Goal: Task Accomplishment & Management: Use online tool/utility

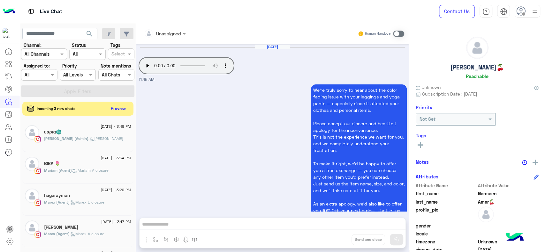
scroll to position [3, 0]
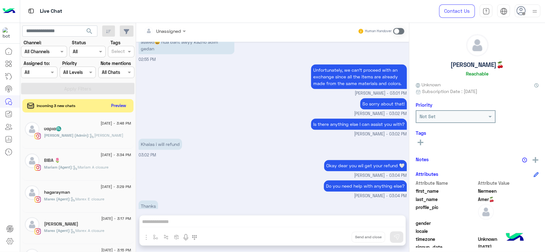
click at [115, 106] on button "Preview" at bounding box center [119, 105] width 20 height 9
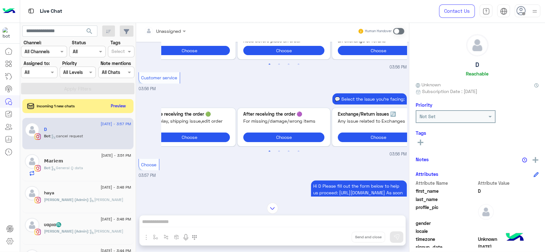
scroll to position [3, 0]
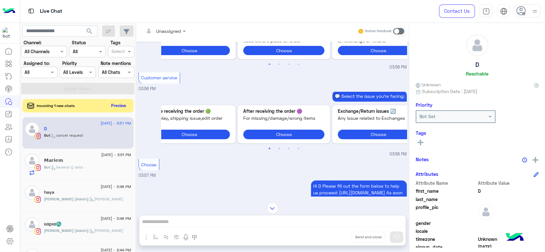
click at [123, 106] on button "Preview" at bounding box center [119, 105] width 20 height 9
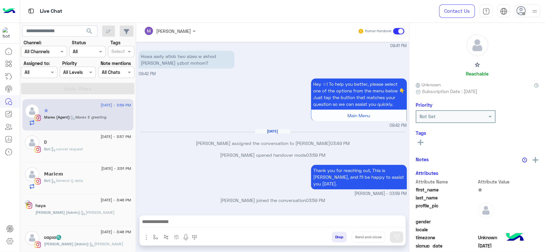
scroll to position [315, 0]
click at [109, 112] on div "☆" at bounding box center [87, 111] width 87 height 7
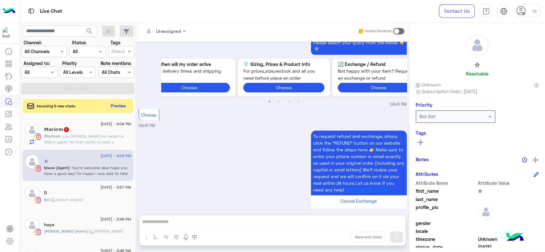
scroll to position [514, 0]
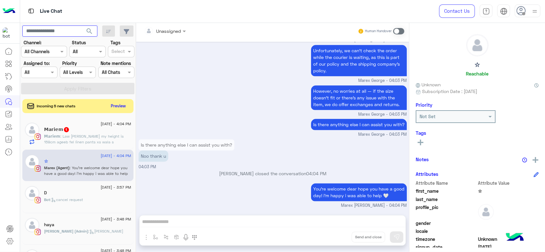
click at [62, 30] on input "text" at bounding box center [59, 31] width 75 height 11
paste input "**********"
click at [82, 26] on button "search" at bounding box center [90, 33] width 16 height 14
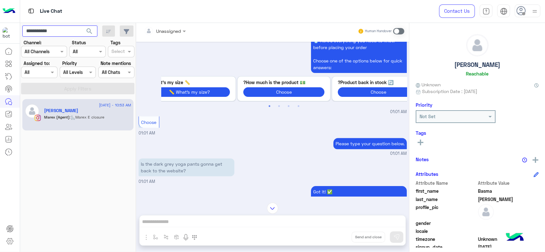
scroll to position [219, 0]
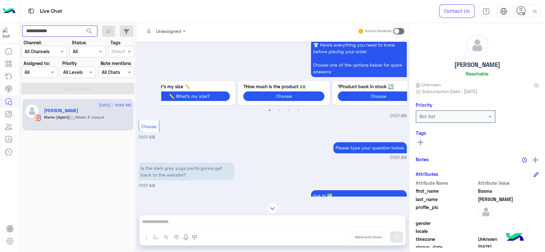
click at [55, 31] on input "**********" at bounding box center [59, 31] width 75 height 11
paste input "*"
paste input "text"
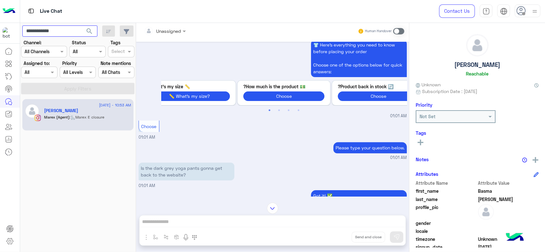
click at [82, 26] on button "search" at bounding box center [90, 33] width 16 height 14
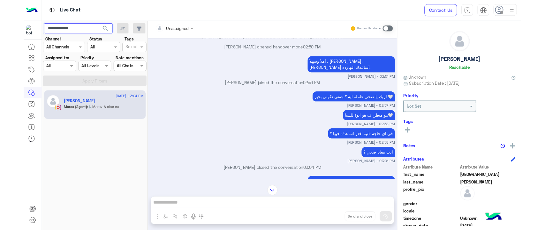
scroll to position [840, 0]
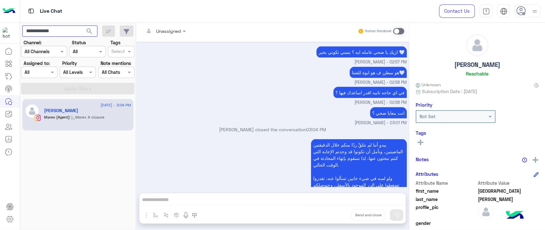
click at [73, 31] on input "**********" at bounding box center [59, 31] width 75 height 11
paste input "****"
click at [82, 26] on button "search" at bounding box center [90, 33] width 16 height 14
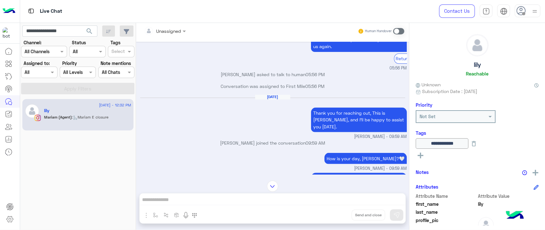
scroll to position [731, 0]
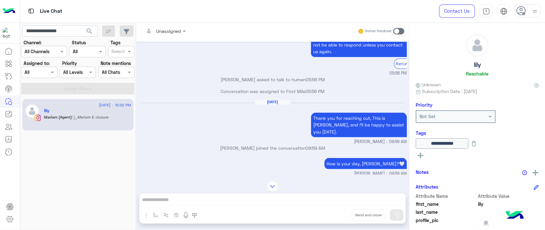
drag, startPoint x: 195, startPoint y: 108, endPoint x: 176, endPoint y: 130, distance: 28.8
click at [176, 130] on div "[DATE] Thank you for reaching out, This is [PERSON_NAME], and I’ll be happy to …" at bounding box center [273, 122] width 268 height 45
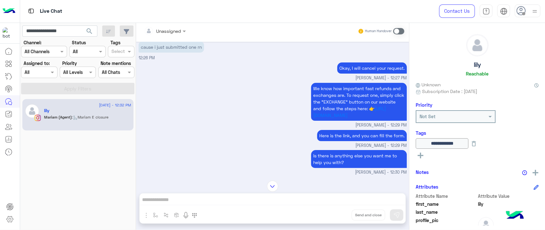
scroll to position [1717, 0]
click at [266, 114] on div "We know how important fast refunds and exchanges are. To request one, simply cl…" at bounding box center [273, 104] width 268 height 47
click at [55, 32] on input "**********" at bounding box center [59, 31] width 75 height 11
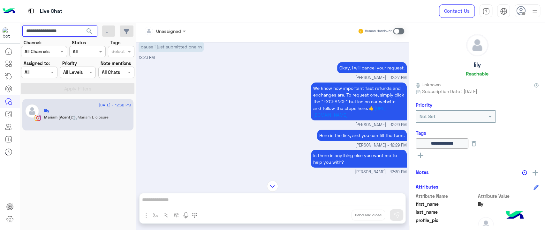
paste input "text"
click at [82, 26] on button "search" at bounding box center [90, 33] width 16 height 14
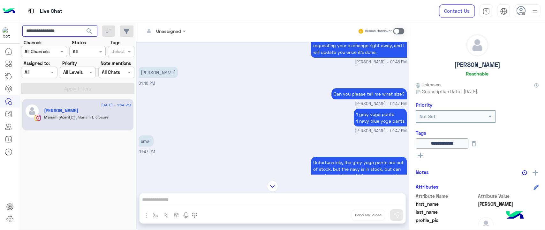
scroll to position [1741, 0]
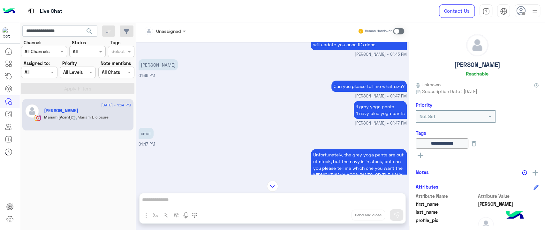
click at [333, 92] on p "Can you please tell me what size?" at bounding box center [368, 86] width 75 height 11
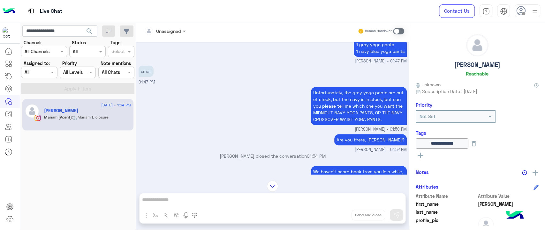
scroll to position [1804, 0]
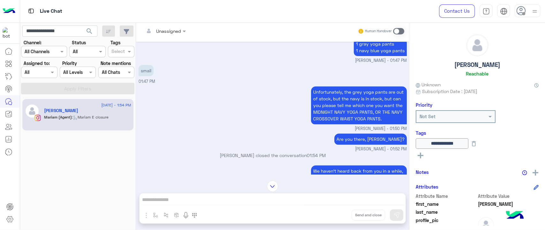
click at [301, 78] on div "small 01:47 PM" at bounding box center [273, 74] width 268 height 21
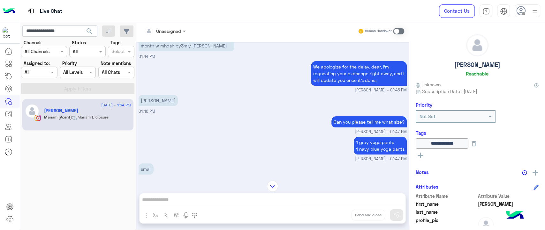
scroll to position [1692, 0]
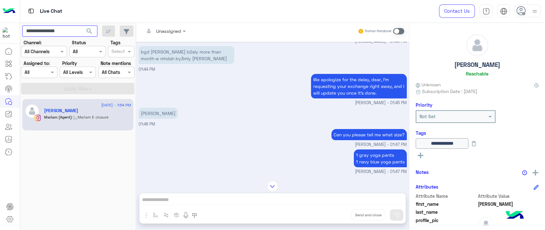
click at [51, 31] on input "**********" at bounding box center [59, 31] width 75 height 11
paste input "text"
click at [82, 26] on button "search" at bounding box center [90, 33] width 16 height 14
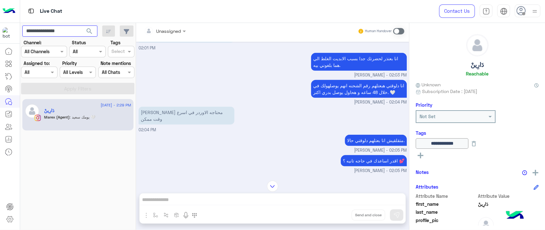
scroll to position [1091, 0]
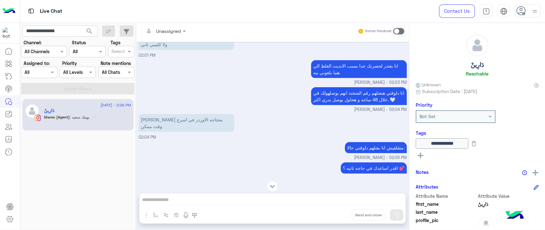
click at [355, 88] on p "انا دلوقتي هبعتلهم رقم الشحنه انهم يوصلهولك في خلال 48 ساعه و هحاول يوصل بدري ا…" at bounding box center [359, 96] width 96 height 18
click at [299, 113] on div "[PERSON_NAME] محتاجه الاوردر في اسرع وقت ممكن 02:04 PM" at bounding box center [273, 127] width 268 height 28
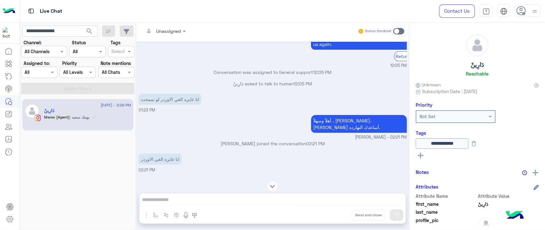
scroll to position [2815, 0]
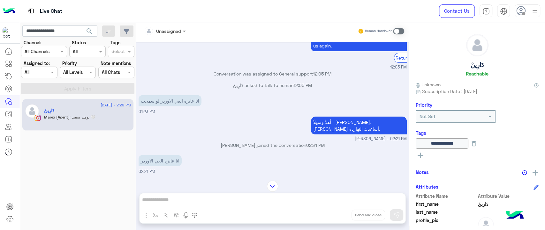
click at [292, 82] on p "دَارِينْ asked to talk to human 12:05 PM" at bounding box center [273, 85] width 268 height 7
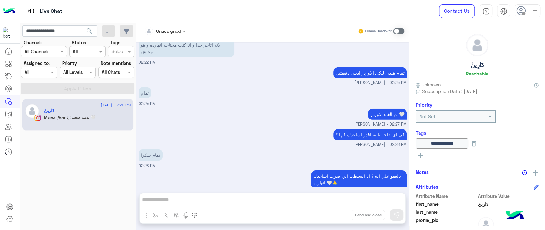
scroll to position [2995, 0]
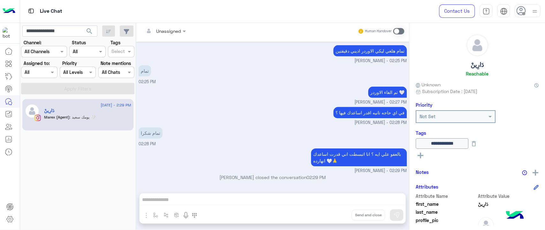
click at [241, 120] on small "[PERSON_NAME] - 02:28 PM" at bounding box center [273, 123] width 268 height 6
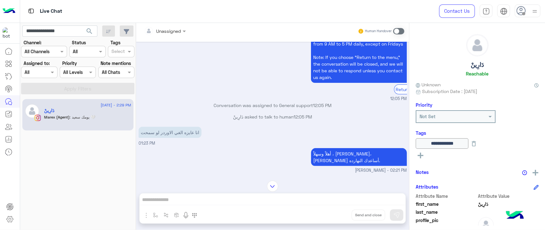
scroll to position [2789, 0]
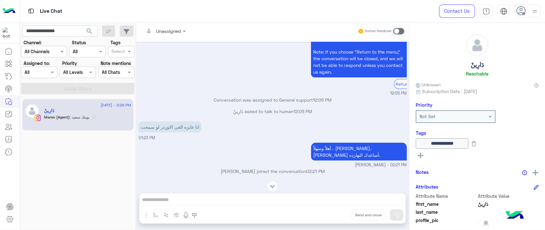
click at [175, 122] on p "انا عايزه الغي الاوردر لو سمحت" at bounding box center [170, 127] width 63 height 11
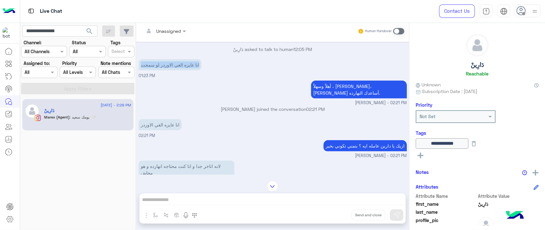
click at [263, 139] on div "ازيك يا دارين عامله ايه ؟ بتمني تكوني بخير Marex [PERSON_NAME] - 02:21 PM" at bounding box center [273, 149] width 268 height 20
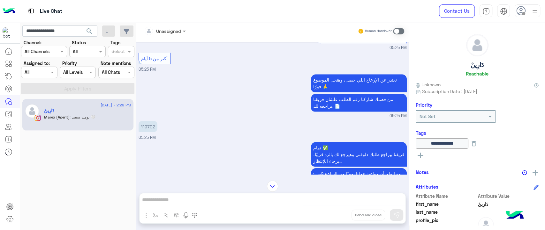
scroll to position [2371, 0]
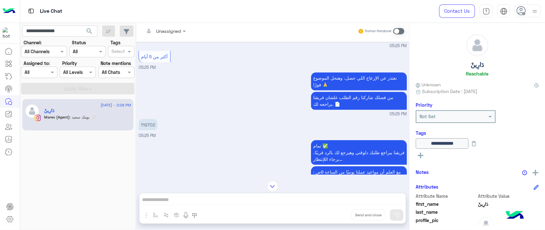
click at [146, 119] on p "119702" at bounding box center [148, 124] width 19 height 11
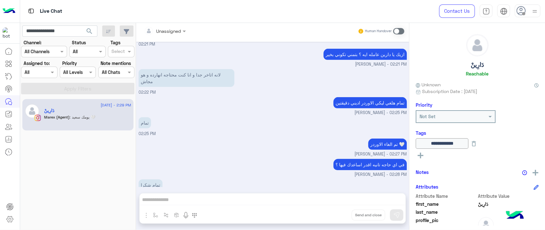
scroll to position [2995, 0]
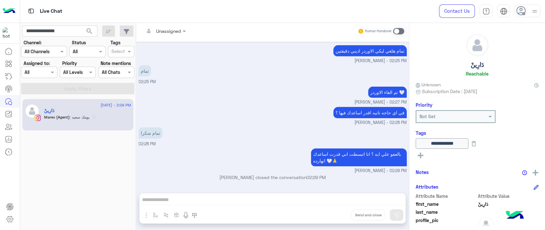
click at [175, 106] on div "في اي حاجه تانيه اقدر اساعدك فيها ؟ [PERSON_NAME] - 02:28 PM" at bounding box center [273, 116] width 268 height 20
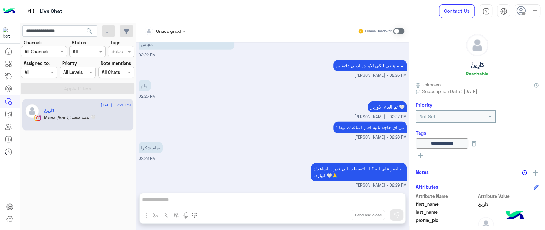
scroll to position [2980, 0]
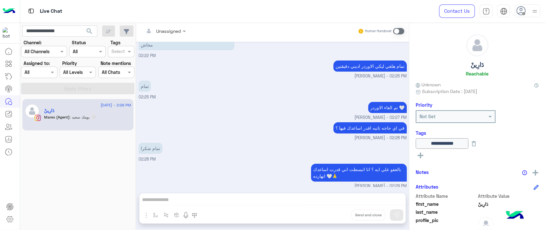
click at [420, 157] on rect at bounding box center [420, 156] width 1 height 6
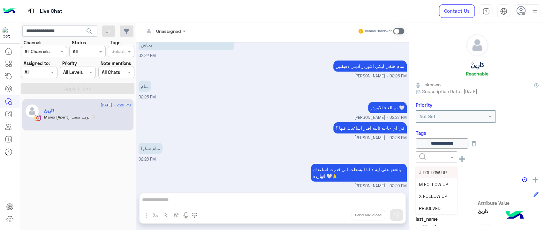
click at [434, 157] on input "text" at bounding box center [428, 157] width 19 height 7
click at [431, 207] on span "RESOLVED" at bounding box center [430, 208] width 22 height 5
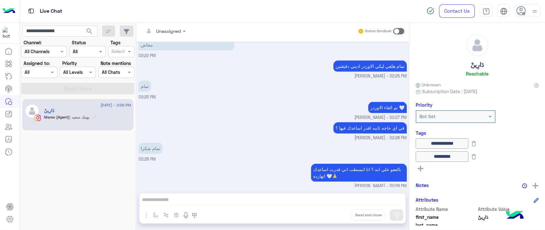
click at [334, 141] on div "تمام شكرا 02:28 PM" at bounding box center [273, 151] width 268 height 21
click at [125, 52] on div at bounding box center [118, 52] width 16 height 8
click at [123, 65] on div "J FOLLOW UP" at bounding box center [121, 63] width 20 height 7
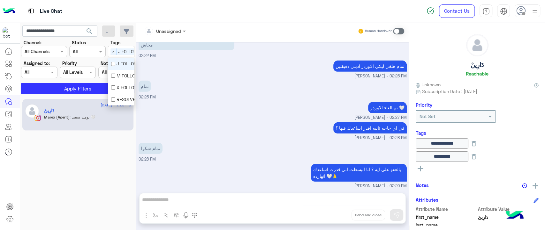
click at [123, 52] on span "J FOLLOW UP" at bounding box center [130, 52] width 28 height 7
click at [124, 101] on div "RESOLVED" at bounding box center [121, 99] width 20 height 7
click at [121, 50] on span "J FOLLOW UP" at bounding box center [130, 52] width 28 height 7
click at [122, 99] on div "RESOLVED" at bounding box center [121, 99] width 20 height 7
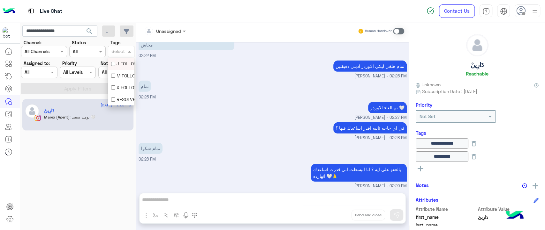
scroll to position [0, 0]
click at [185, 79] on div "تمام 02:25 PM" at bounding box center [273, 89] width 268 height 21
click at [477, 157] on icon at bounding box center [473, 157] width 7 height 7
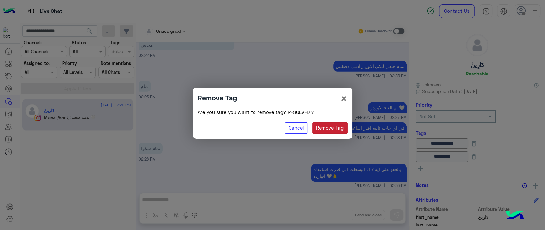
click at [326, 129] on button "Remove Tag" at bounding box center [329, 128] width 35 height 11
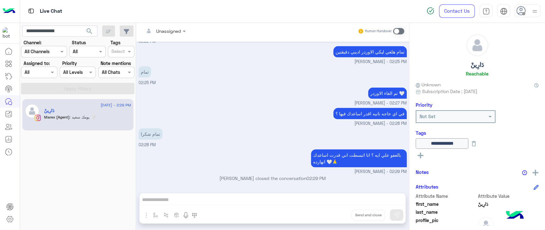
scroll to position [2995, 0]
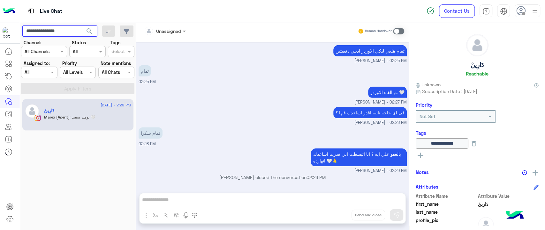
click at [71, 29] on input "**********" at bounding box center [59, 31] width 75 height 11
paste input "*"
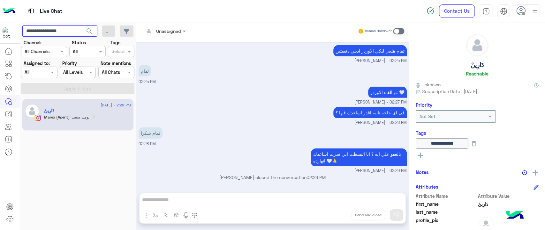
type input "**********"
click at [82, 26] on button "search" at bounding box center [90, 33] width 16 height 14
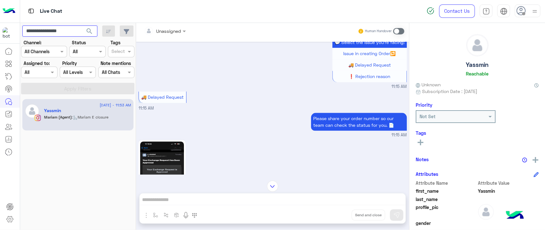
scroll to position [399, 0]
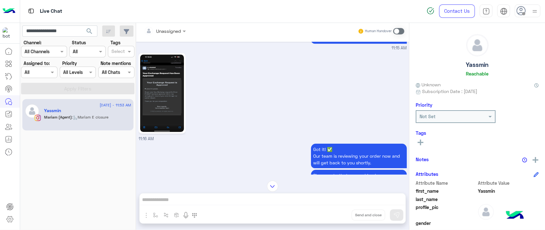
click at [165, 86] on img at bounding box center [162, 94] width 44 height 78
click at [161, 85] on img at bounding box center [162, 94] width 44 height 78
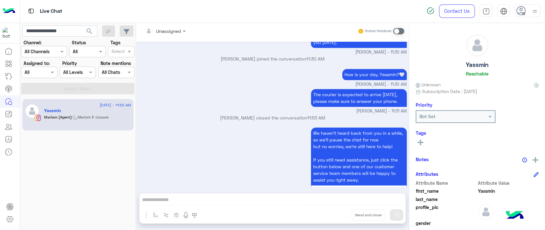
scroll to position [657, 0]
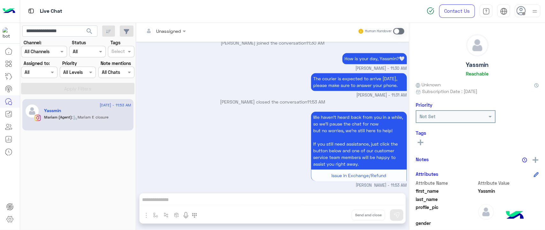
click at [340, 103] on div "[PERSON_NAME] closed the conversation 11:53 AM" at bounding box center [273, 104] width 268 height 11
click at [43, 27] on input "**********" at bounding box center [59, 31] width 75 height 11
click at [91, 29] on span "search" at bounding box center [90, 31] width 8 height 8
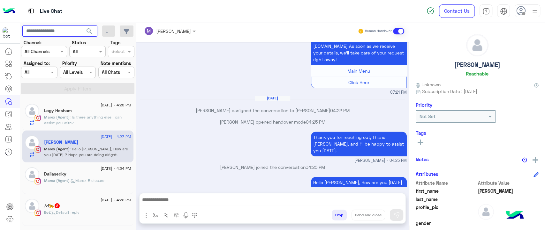
click at [54, 32] on input "text" at bounding box center [59, 31] width 75 height 11
paste input "**********"
click at [82, 26] on button "search" at bounding box center [90, 33] width 16 height 14
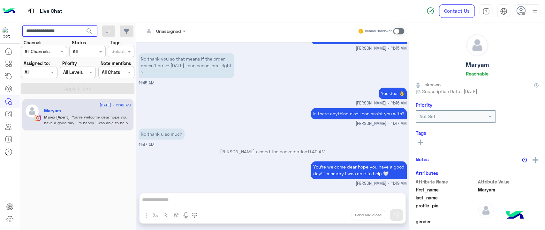
scroll to position [365, 0]
click at [101, 119] on span ": You're welcome dear hope you have a good day! i'm happy i was able to help 🤍" at bounding box center [86, 123] width 84 height 16
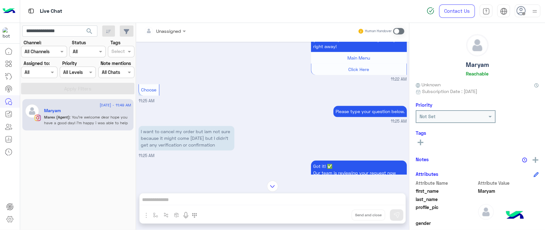
scroll to position [262, 0]
click at [177, 128] on p "I want to cancel my order but iam not sure because it might come [DATE] but I d…" at bounding box center [187, 138] width 96 height 25
click at [178, 141] on div "I want to cancel my order but iam not sure because it might come [DATE] but I d…" at bounding box center [273, 142] width 268 height 35
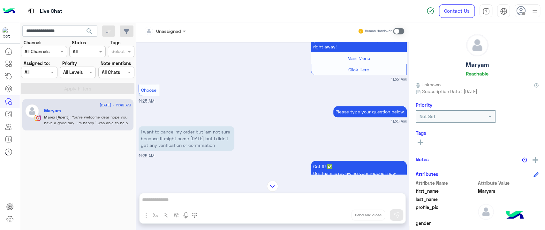
click at [271, 142] on div "I want to cancel my order but iam not sure because it might come [DATE] but I d…" at bounding box center [273, 142] width 268 height 35
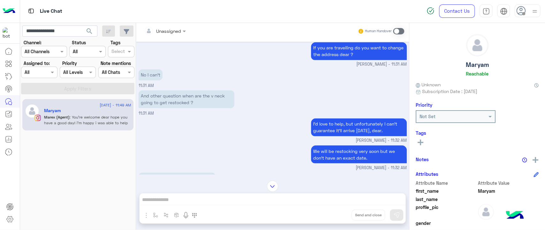
scroll to position [707, 0]
click at [339, 118] on p "I’d love to help, but unfortunately I can’t guarantee it’ll arrive [DATE], dear." at bounding box center [359, 127] width 96 height 18
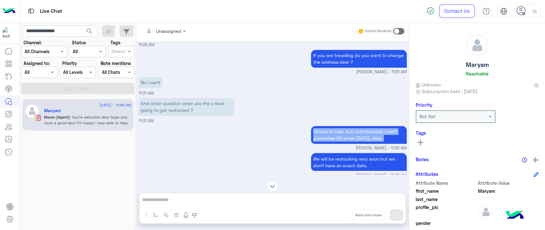
scroll to position [698, 0]
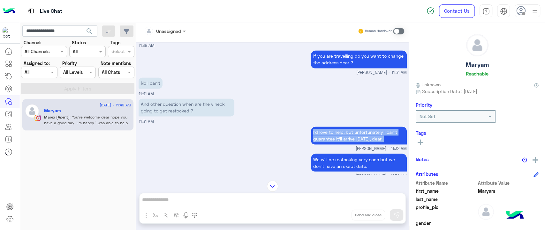
click at [193, 146] on small "[PERSON_NAME] - 11:32 AM" at bounding box center [273, 149] width 268 height 6
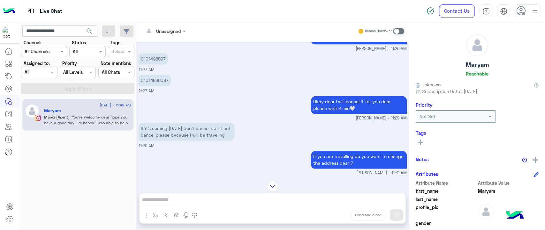
scroll to position [598, 0]
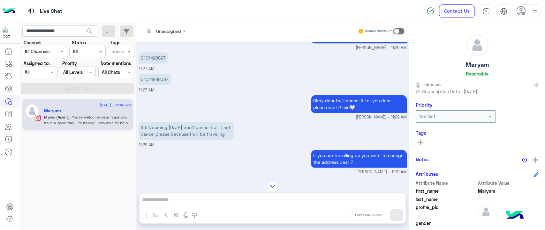
click at [329, 95] on p "Okay dear i will cancel it for you dear please wait 2 min🤍" at bounding box center [359, 104] width 96 height 18
click at [298, 94] on div "Okay dear i will cancel it for you dear please wait 2 min🤍 [PERSON_NAME] - 11:2…" at bounding box center [273, 107] width 268 height 27
click at [54, 29] on input "**********" at bounding box center [59, 31] width 75 height 11
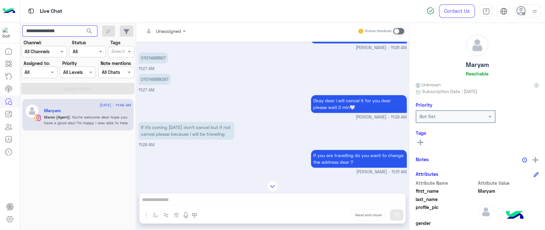
click at [54, 29] on input "**********" at bounding box center [59, 31] width 75 height 11
paste input "text"
click at [82, 26] on button "search" at bounding box center [90, 33] width 16 height 14
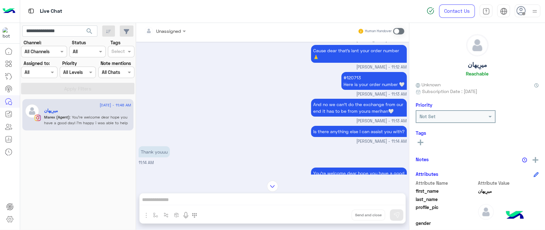
scroll to position [1454, 0]
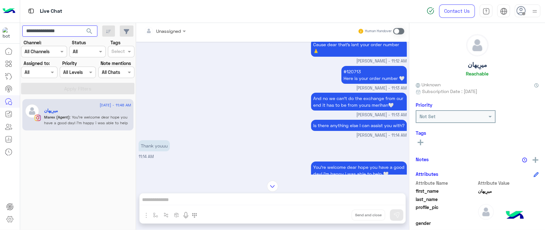
click at [70, 30] on input "**********" at bounding box center [59, 31] width 75 height 11
paste input "text"
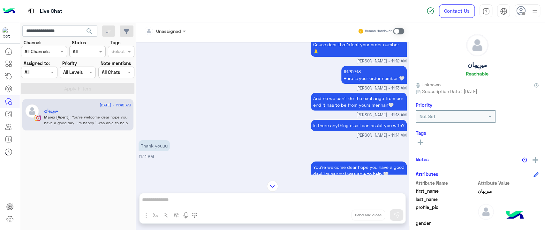
click at [89, 29] on span "search" at bounding box center [90, 31] width 8 height 8
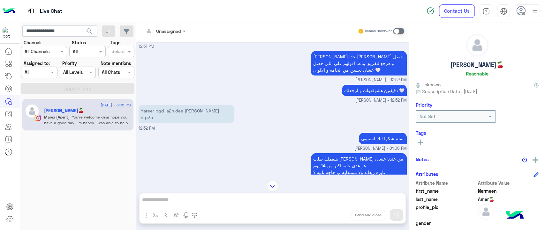
scroll to position [1712, 0]
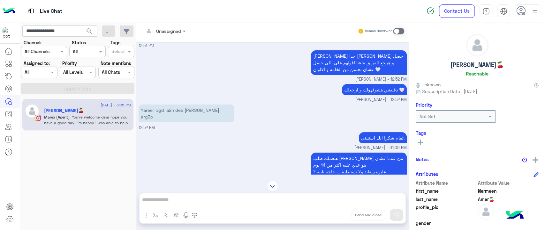
click at [363, 84] on p "دقيقتين هشوفهولك و ارجعلك 🤍" at bounding box center [374, 89] width 65 height 11
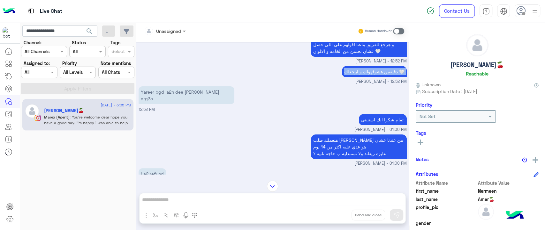
scroll to position [1731, 0]
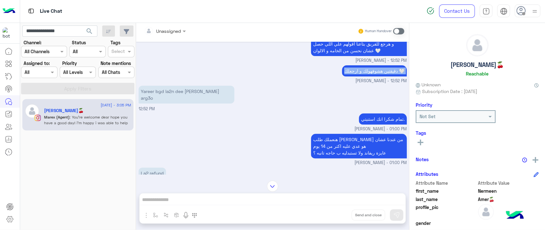
click at [279, 112] on div "تمام شكرا انك استنيتي. [PERSON_NAME] - 01:00 PM" at bounding box center [273, 122] width 268 height 20
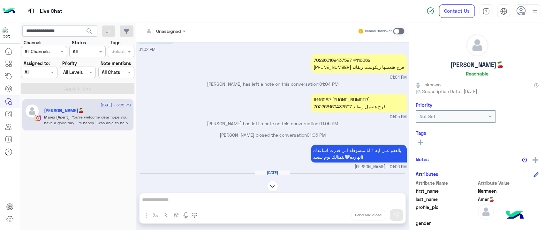
scroll to position [1955, 0]
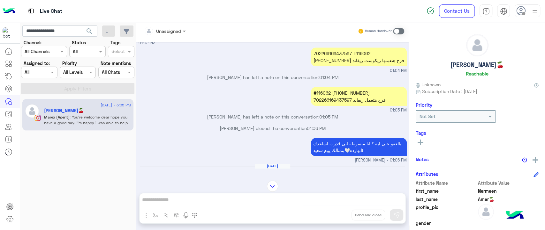
click at [280, 137] on div "بالعفو علي ايه ؟ انا مبسوطه اني قدرت اساعدك انهارده🤍بتمنالك يوم سعيد! [PERSON_N…" at bounding box center [273, 150] width 268 height 27
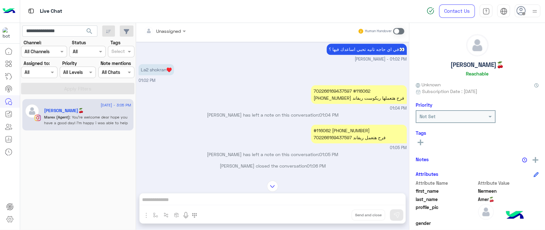
scroll to position [1917, 0]
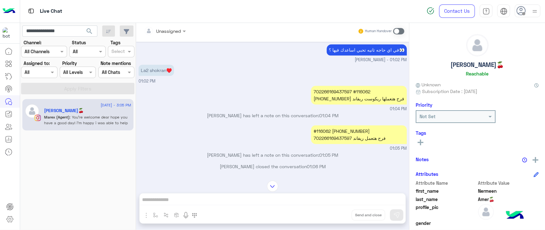
click at [340, 86] on div "702266169437597 #116062 [PHONE_NUMBER] فرح هتعملها ريكوست ريفاند" at bounding box center [359, 95] width 96 height 19
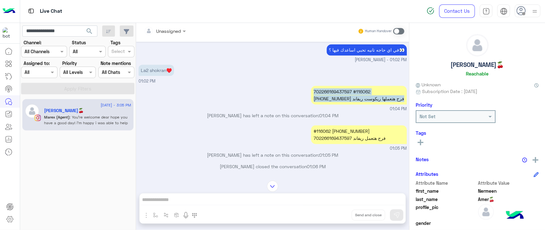
click at [336, 106] on small "01:04 PM" at bounding box center [273, 109] width 268 height 6
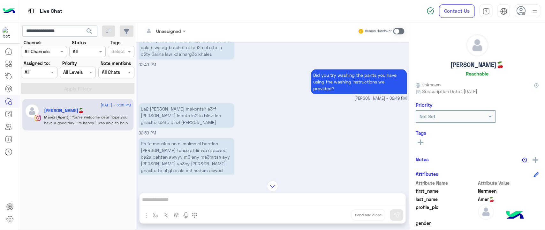
scroll to position [3058, 0]
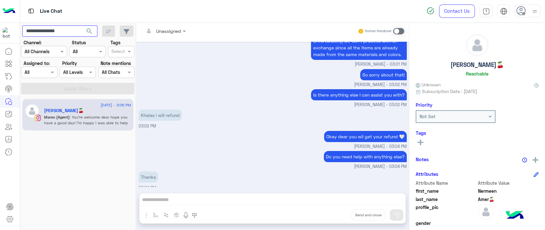
click at [40, 32] on input "**********" at bounding box center [59, 31] width 75 height 11
paste input "*"
click at [82, 26] on button "search" at bounding box center [90, 33] width 16 height 14
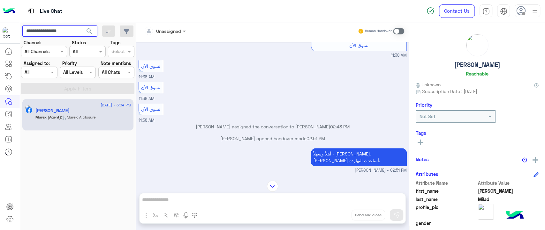
scroll to position [393, 0]
click at [192, 123] on p "[PERSON_NAME] assigned the conversation to [PERSON_NAME] 02:43 PM" at bounding box center [273, 126] width 268 height 7
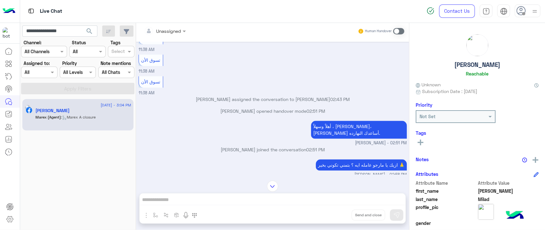
scroll to position [421, 0]
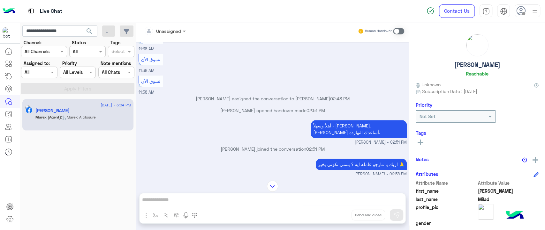
click at [216, 96] on p "[PERSON_NAME] assigned the conversation to [PERSON_NAME] 02:43 PM" at bounding box center [273, 98] width 268 height 7
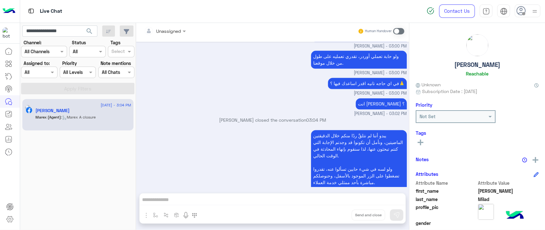
scroll to position [613, 0]
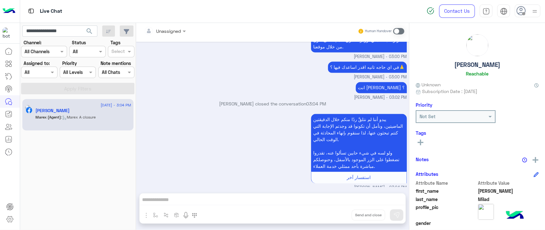
click at [260, 157] on div "يبدو أننا لم نتلقَّ ردًا منكم خلال الدقيقتين الماضيتين، ونأمل أن تكونوا قد وجدت…" at bounding box center [273, 151] width 268 height 79
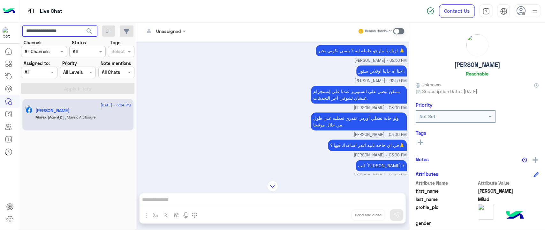
click at [39, 28] on input "**********" at bounding box center [59, 31] width 75 height 11
paste input "text"
type input "**********"
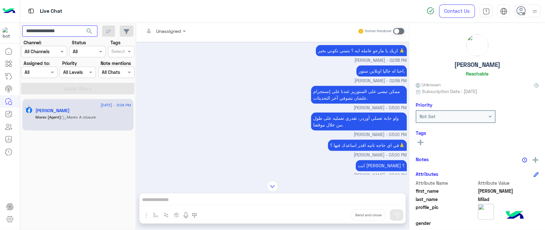
click at [82, 26] on button "search" at bounding box center [90, 33] width 16 height 14
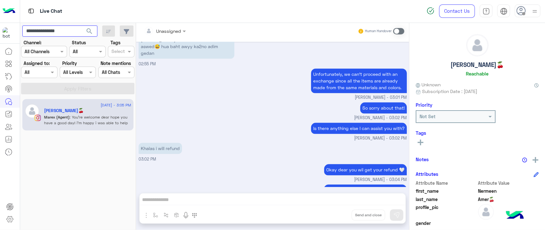
scroll to position [390, 0]
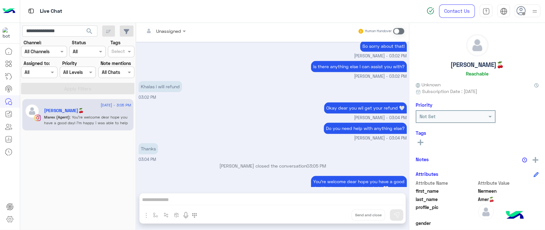
click at [109, 146] on div "[DATE] - 3:05 PM [PERSON_NAME]🍒 Marex (Agent) : You're welcome dear hope you ha…" at bounding box center [78, 163] width 116 height 133
click at [56, 33] on input "**********" at bounding box center [59, 31] width 75 height 11
click at [89, 31] on span "search" at bounding box center [90, 31] width 8 height 8
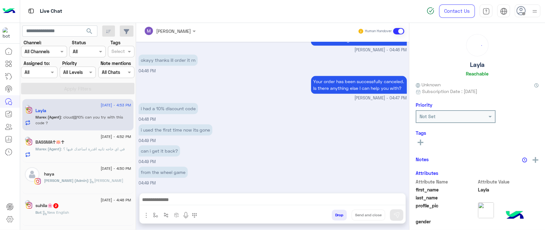
click at [107, 115] on span ": cloud@10% can you try with this code ?" at bounding box center [78, 120] width 87 height 11
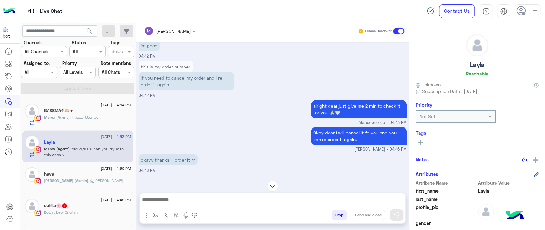
scroll to position [1009, 0]
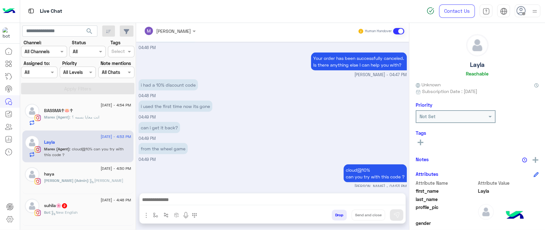
click at [94, 176] on div "haya" at bounding box center [87, 175] width 87 height 7
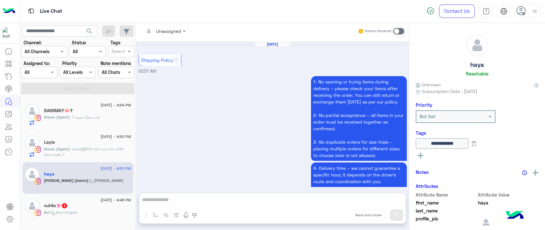
scroll to position [631, 0]
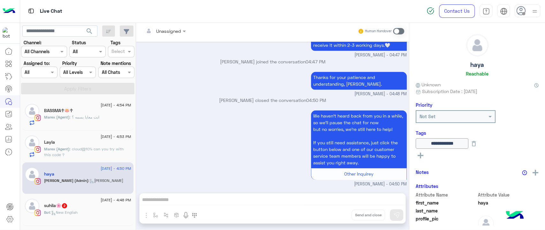
click at [102, 118] on div "Marex (Agent) : انت معايا بسمه ؟" at bounding box center [87, 120] width 87 height 11
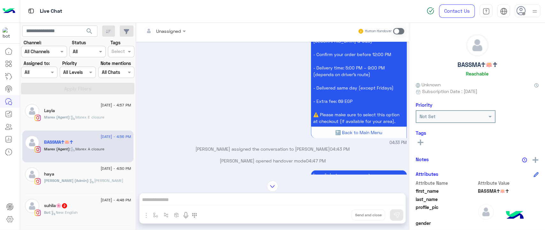
scroll to position [1268, 0]
click at [350, 79] on p "⚡ Same-Day Delivery (Available only in [GEOGRAPHIC_DATA] & Giza) - Confirm your…" at bounding box center [359, 78] width 96 height 98
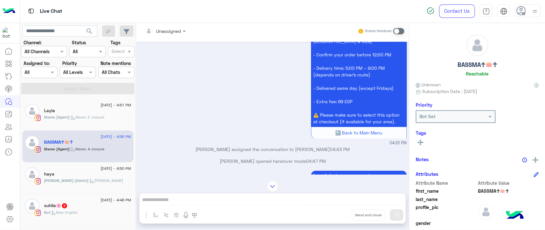
click at [344, 76] on p "⚡ Same-Day Delivery (Available only in [GEOGRAPHIC_DATA] & Giza) - Confirm your…" at bounding box center [359, 78] width 96 height 98
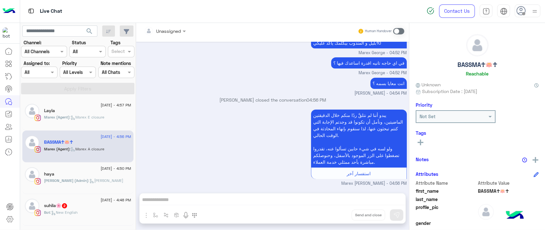
scroll to position [1502, 0]
click at [88, 116] on span ": Marex E closure" at bounding box center [87, 117] width 35 height 5
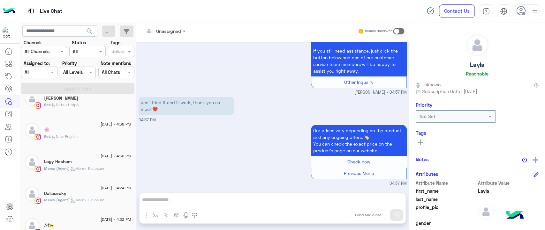
scroll to position [174, 0]
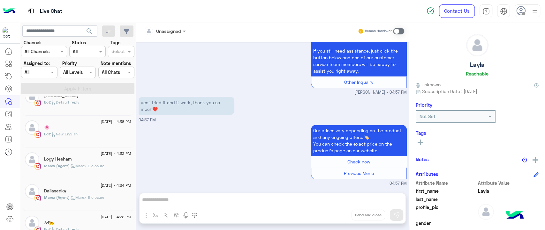
click at [98, 169] on div "Marex (Agent) : Marex E closure" at bounding box center [87, 168] width 87 height 11
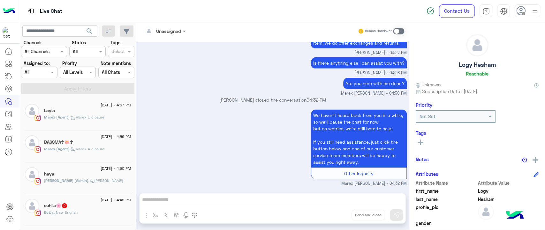
click at [86, 174] on div "haya" at bounding box center [87, 175] width 87 height 7
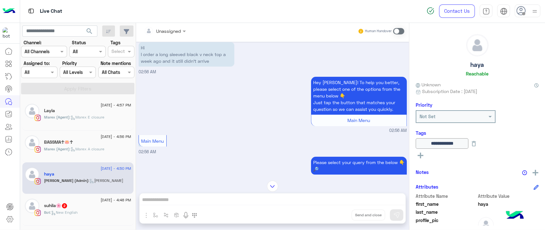
scroll to position [13, 0]
click at [148, 61] on p "Hi I order a long sleeved black v neck top a week ago and it still didn’t arrive" at bounding box center [187, 54] width 96 height 25
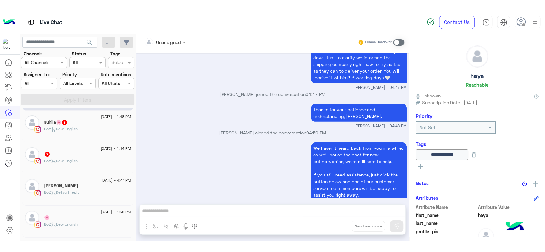
scroll to position [100, 0]
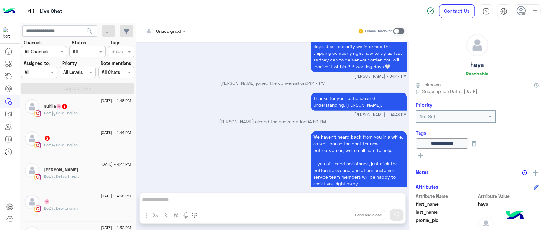
click at [180, 165] on div "We haven’t heard back from you in a while, so we’ll pause the chat for now but …" at bounding box center [273, 169] width 268 height 79
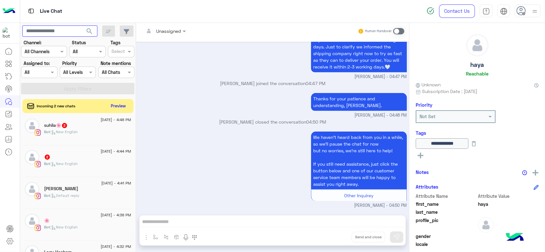
click at [53, 29] on input "text" at bounding box center [59, 31] width 75 height 11
paste input "**********"
click at [82, 26] on button "search" at bounding box center [90, 33] width 16 height 14
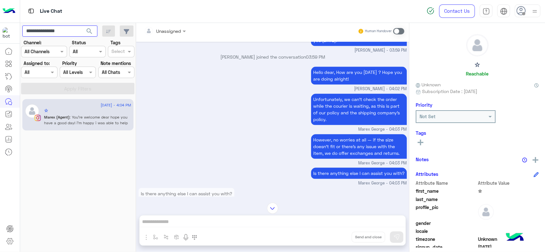
scroll to position [514, 0]
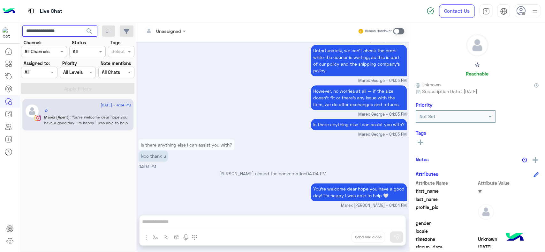
click at [55, 29] on input "**********" at bounding box center [59, 31] width 75 height 11
paste input "*"
type input "**********"
click at [82, 26] on button "search" at bounding box center [90, 33] width 16 height 14
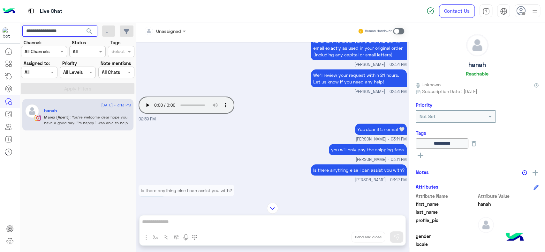
scroll to position [3311, 0]
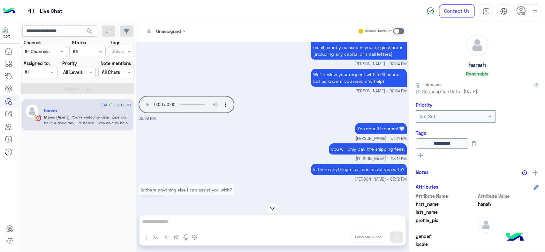
click at [203, 132] on div "Yes dear it's normal 🤍 Marex [PERSON_NAME] - 03:11 PM" at bounding box center [273, 132] width 268 height 20
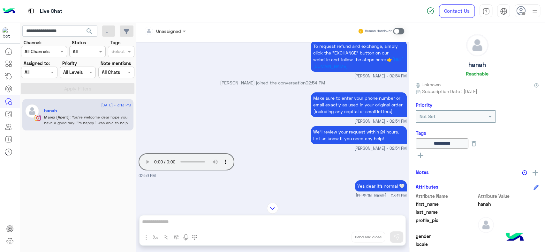
scroll to position [3254, 0]
click at [57, 29] on input "**********" at bounding box center [59, 31] width 75 height 11
paste input "text"
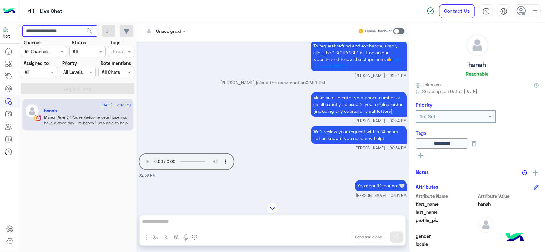
click at [82, 26] on button "search" at bounding box center [90, 33] width 16 height 14
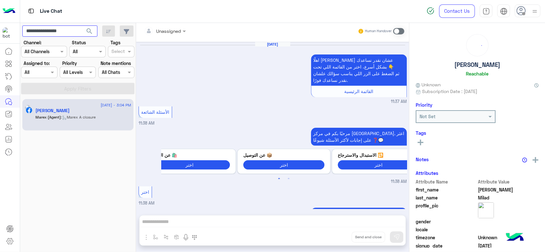
scroll to position [396, 0]
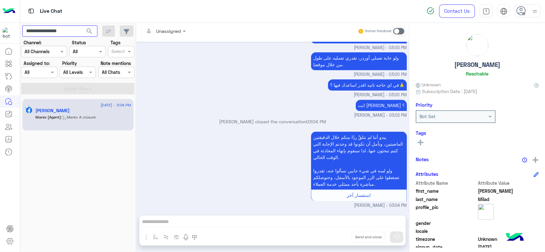
click at [56, 35] on input "**********" at bounding box center [59, 31] width 75 height 11
paste input "*"
click at [82, 26] on button "search" at bounding box center [90, 33] width 16 height 14
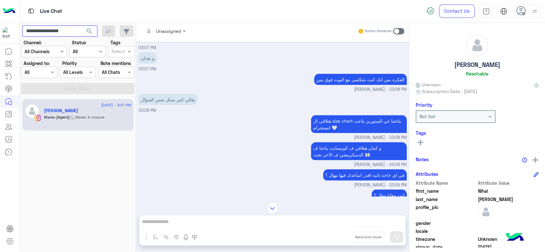
scroll to position [858, 0]
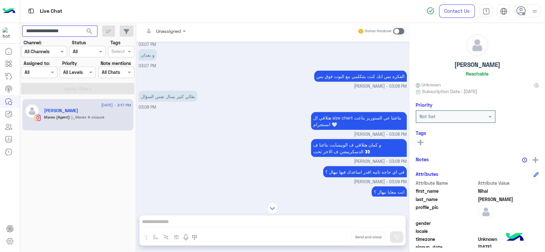
click at [61, 31] on input "**********" at bounding box center [59, 31] width 75 height 11
paste input "text"
click at [82, 26] on button "search" at bounding box center [90, 33] width 16 height 14
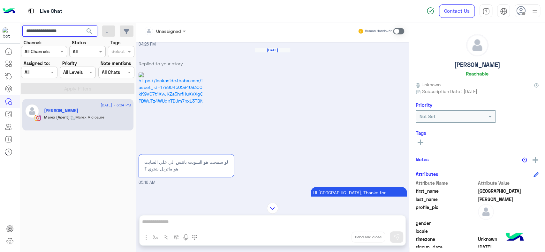
scroll to position [566, 0]
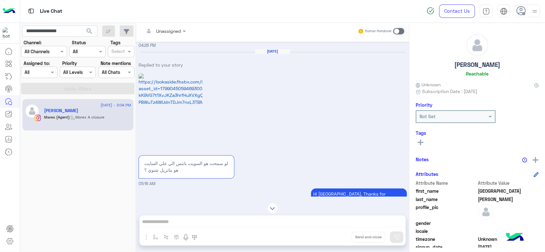
click at [166, 113] on video at bounding box center [171, 113] width 64 height 80
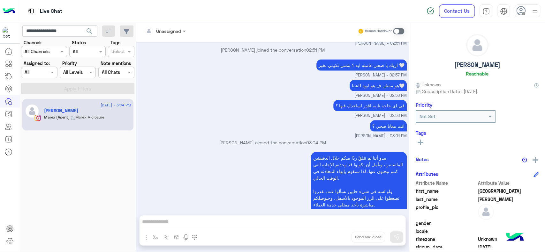
scroll to position [840, 0]
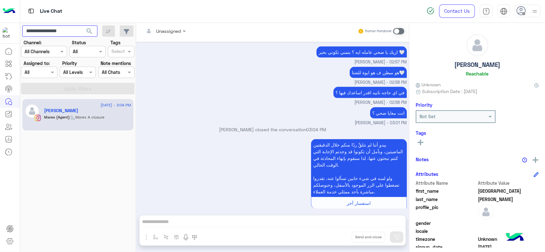
click at [55, 31] on input "**********" at bounding box center [59, 31] width 75 height 11
paste input "text"
click at [82, 26] on button "search" at bounding box center [90, 33] width 16 height 14
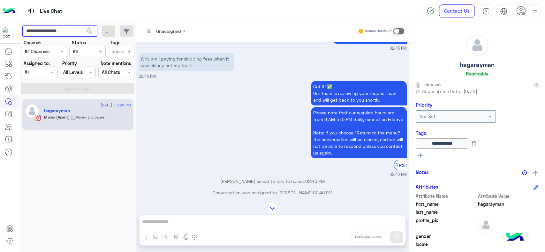
scroll to position [1063, 0]
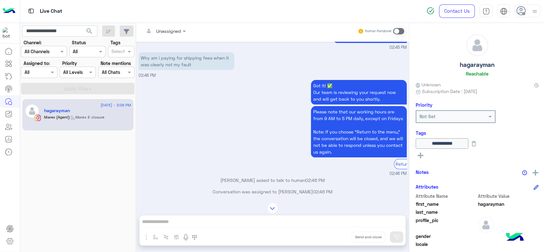
click at [225, 100] on div "Got it! ✅ Our team is reviewing your request now and will get back to you short…" at bounding box center [273, 128] width 268 height 98
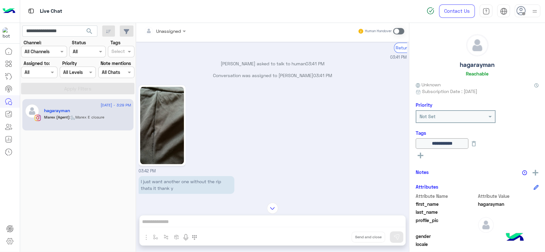
scroll to position [2166, 0]
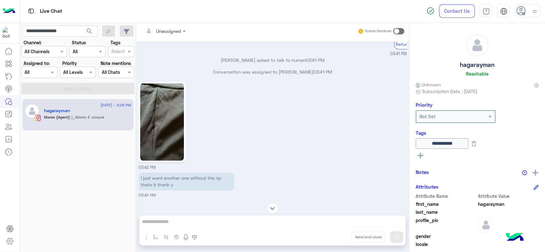
click at [166, 161] on img at bounding box center [162, 122] width 44 height 78
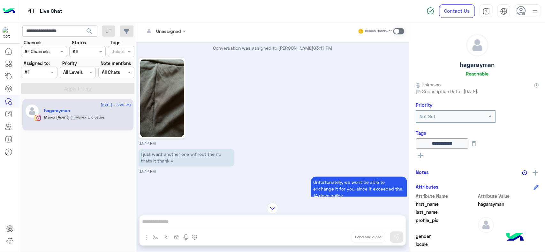
scroll to position [2187, 0]
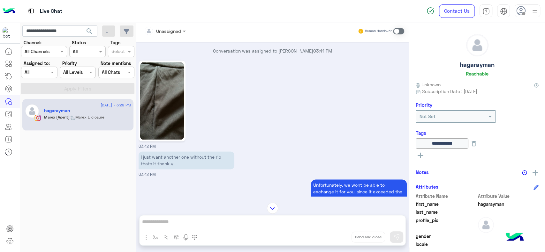
click at [171, 139] on img at bounding box center [162, 101] width 44 height 78
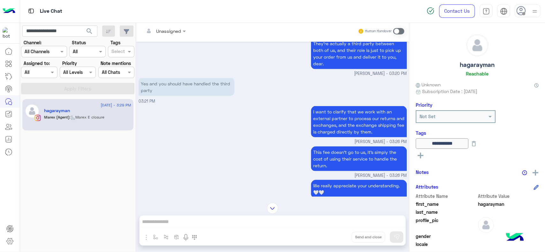
scroll to position [4144, 0]
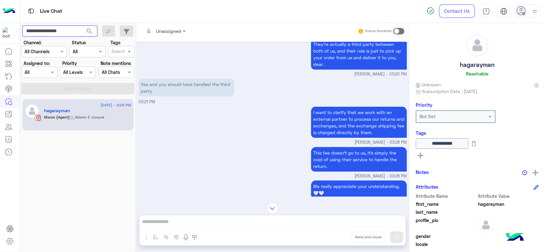
click at [59, 33] on input "**********" at bounding box center [59, 31] width 75 height 11
paste input "text"
click at [82, 26] on button "search" at bounding box center [90, 33] width 16 height 14
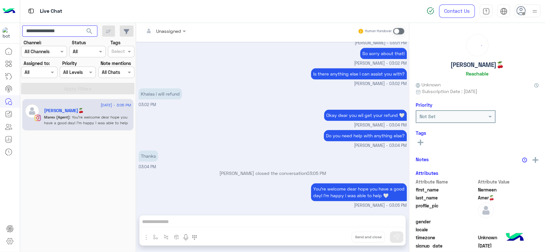
scroll to position [368, 0]
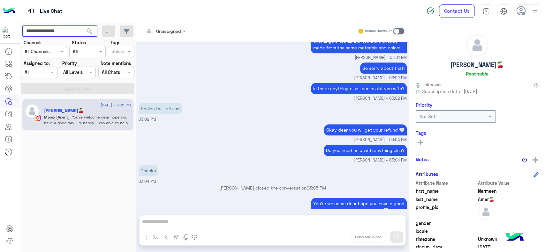
click at [61, 35] on input "**********" at bounding box center [59, 31] width 75 height 11
paste input "*"
click at [82, 26] on button "search" at bounding box center [90, 33] width 16 height 14
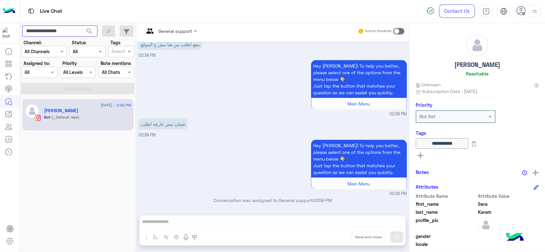
scroll to position [880, 0]
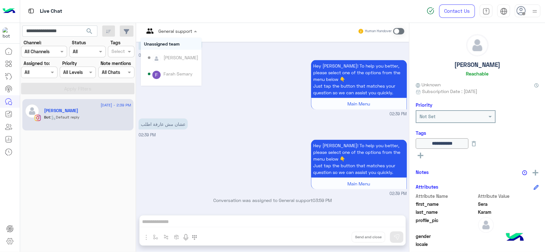
click at [181, 32] on div at bounding box center [170, 30] width 59 height 7
click at [177, 45] on div "Unassigned" at bounding box center [168, 45] width 25 height 7
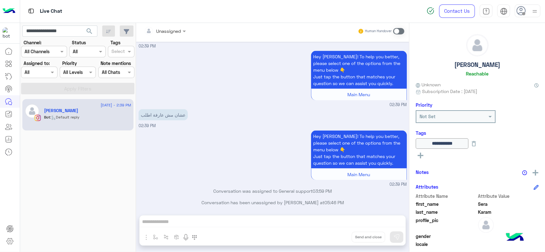
scroll to position [891, 0]
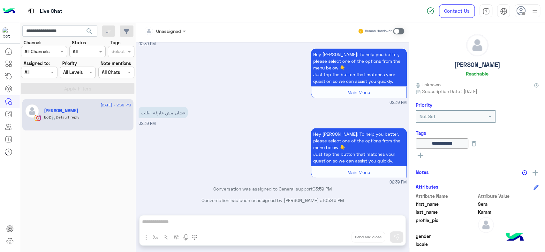
click at [177, 82] on div "Hey [PERSON_NAME]! To help you better, please select one of the options from th…" at bounding box center [273, 76] width 268 height 59
click at [62, 29] on input "**********" at bounding box center [59, 31] width 75 height 11
paste input "text"
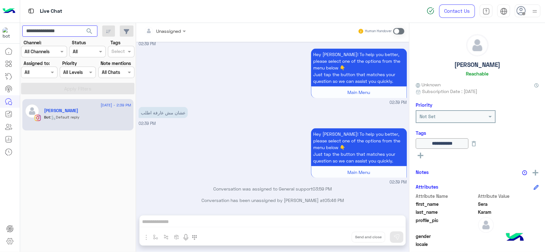
click at [82, 26] on button "search" at bounding box center [90, 33] width 16 height 14
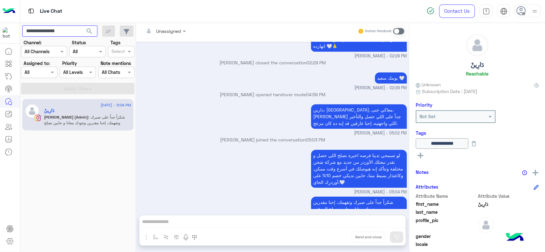
scroll to position [278, 0]
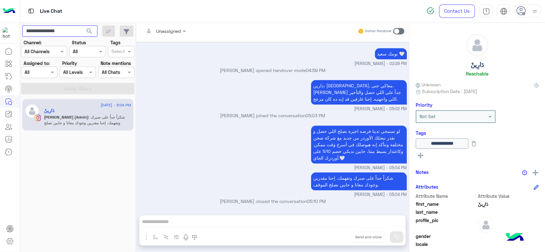
click at [62, 32] on input "**********" at bounding box center [59, 31] width 75 height 11
paste input "text"
click at [82, 26] on button "search" at bounding box center [90, 33] width 16 height 14
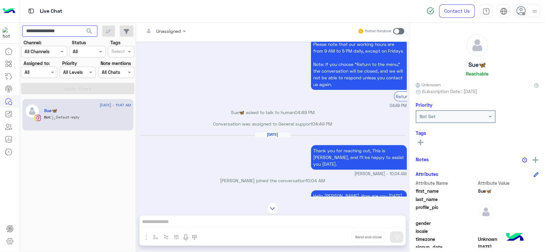
scroll to position [486, 0]
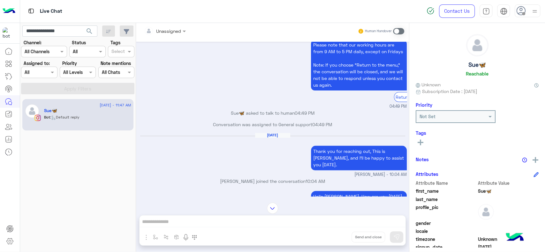
click at [226, 147] on div "[DATE] Thank you for reaching out, This is [PERSON_NAME], and I’ll be happy to …" at bounding box center [273, 155] width 268 height 45
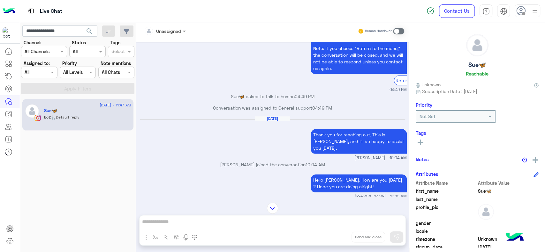
scroll to position [505, 0]
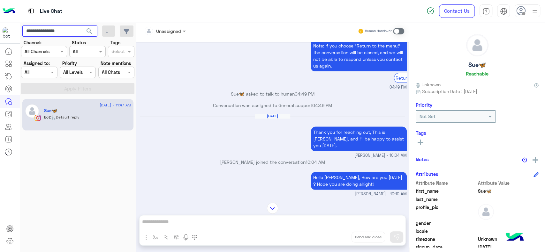
click at [55, 27] on input "**********" at bounding box center [59, 31] width 75 height 11
paste input "text"
click at [82, 26] on button "search" at bounding box center [90, 33] width 16 height 14
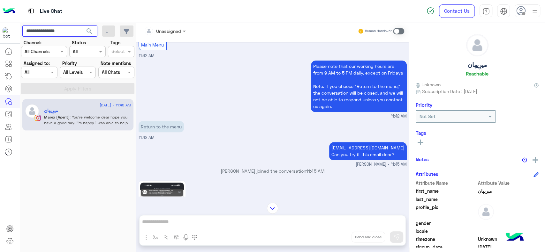
scroll to position [178, 0]
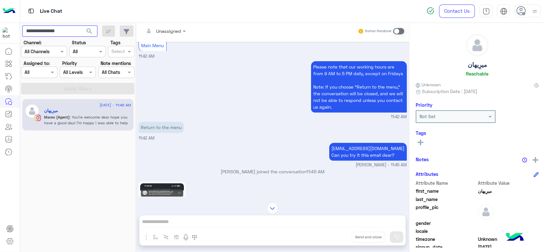
click at [59, 29] on input "**********" at bounding box center [59, 31] width 75 height 11
paste input "text"
click at [82, 26] on button "search" at bounding box center [90, 33] width 16 height 14
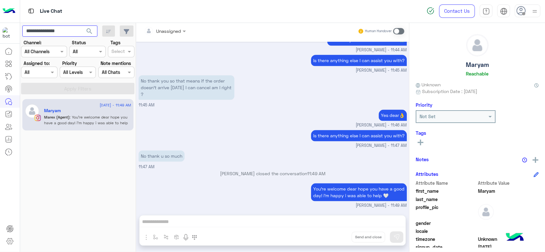
scroll to position [343, 0]
paste input "text"
click at [82, 26] on button "search" at bounding box center [90, 33] width 16 height 14
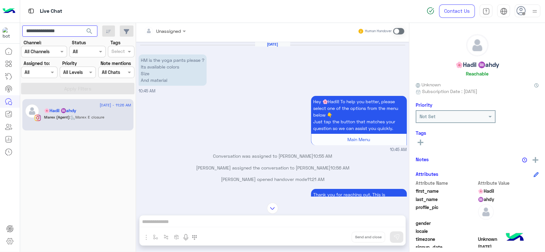
click at [51, 31] on input "**********" at bounding box center [59, 31] width 75 height 11
paste input "*"
type input "**********"
click at [82, 26] on button "search" at bounding box center [90, 33] width 16 height 14
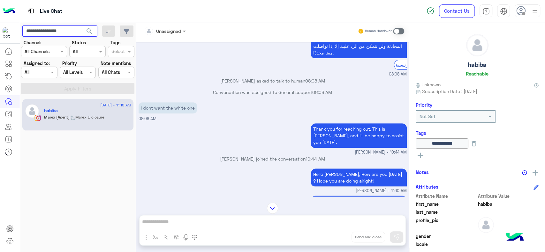
scroll to position [313, 0]
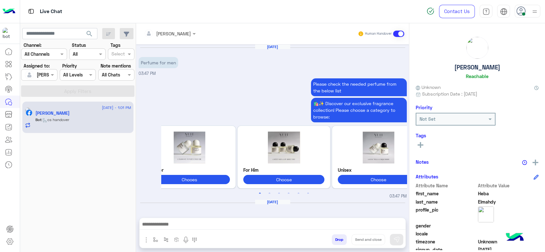
scroll to position [527, 0]
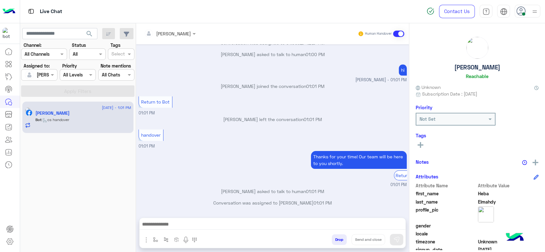
click at [7, 11] on img at bounding box center [9, 11] width 13 height 13
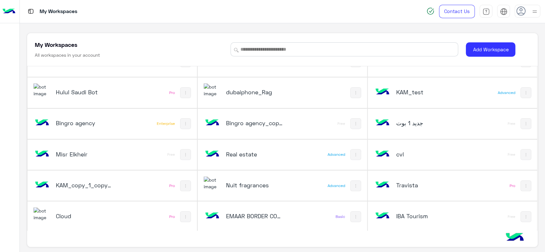
scroll to position [237, 0]
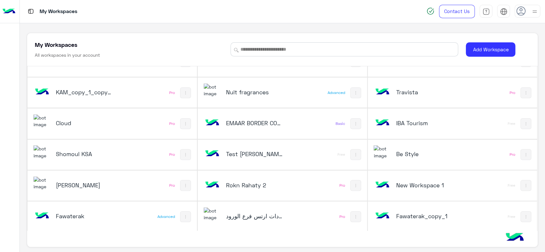
click at [102, 120] on h5 "Cloud" at bounding box center [84, 123] width 57 height 8
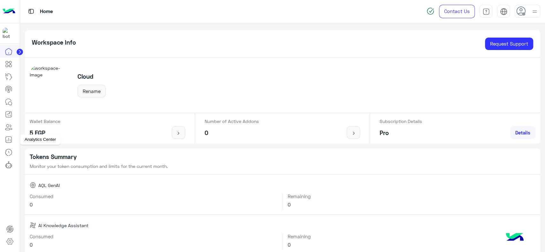
click at [10, 140] on icon at bounding box center [9, 140] width 8 height 8
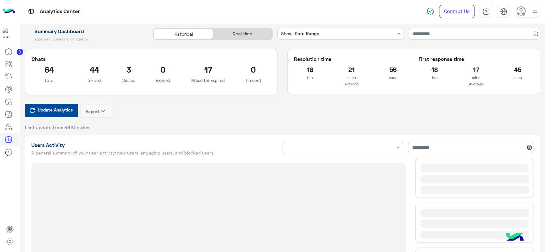
type input "**********"
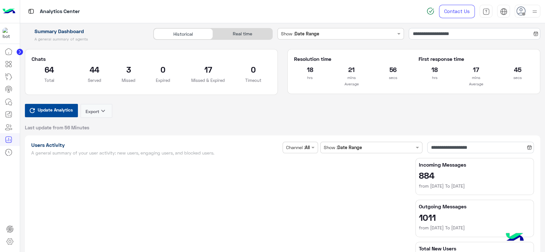
type input "**********"
click at [432, 33] on input "**********" at bounding box center [474, 33] width 131 height 11
type input "**********"
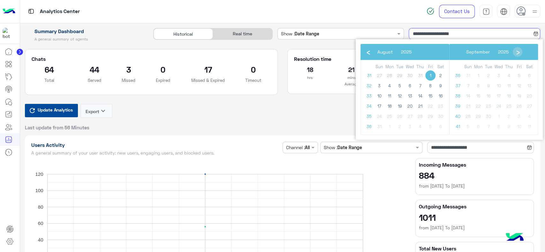
type input "**********"
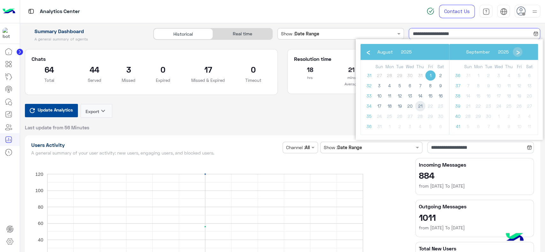
type input "**********"
click at [417, 106] on span "21" at bounding box center [420, 106] width 10 height 10
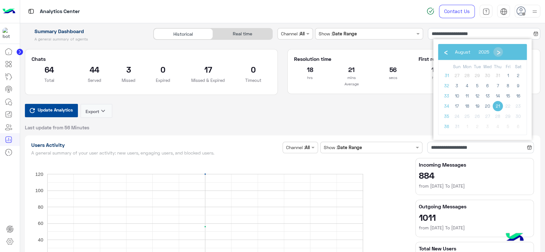
type input "**********"
click at [417, 106] on div "Update Analytics Export keyboard_arrow_down Last update from 56 Minutes" at bounding box center [282, 117] width 515 height 27
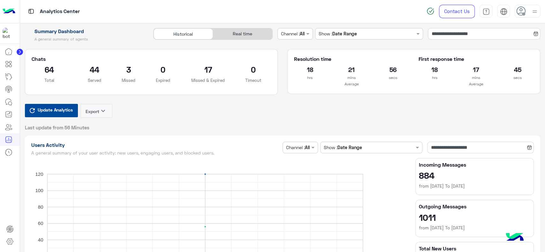
type input "**********"
click at [452, 34] on input "**********" at bounding box center [484, 33] width 112 height 11
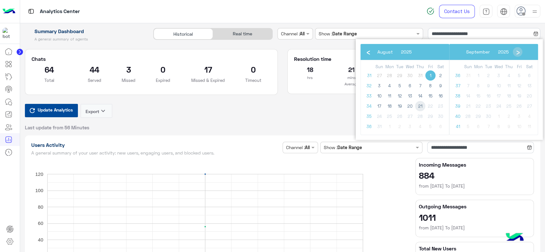
click at [420, 106] on span "21" at bounding box center [420, 106] width 10 height 10
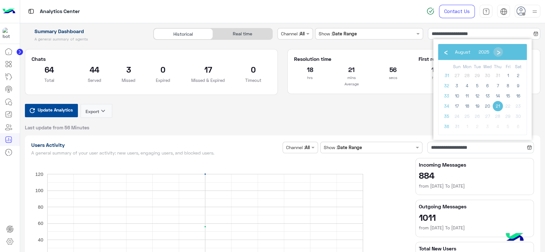
click at [496, 106] on span "21" at bounding box center [497, 106] width 10 height 10
type input "**********"
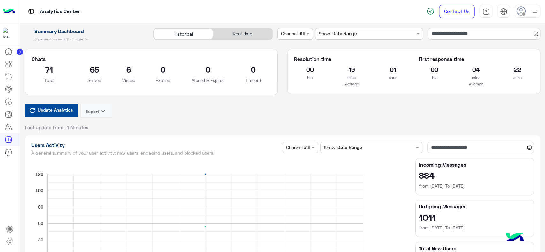
click at [7, 182] on div at bounding box center [10, 149] width 20 height 208
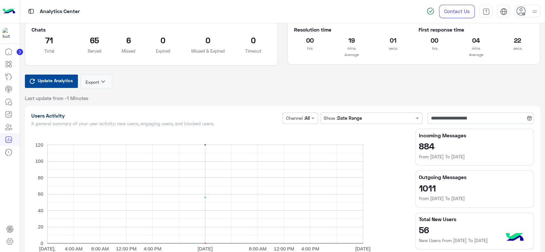
scroll to position [30, 0]
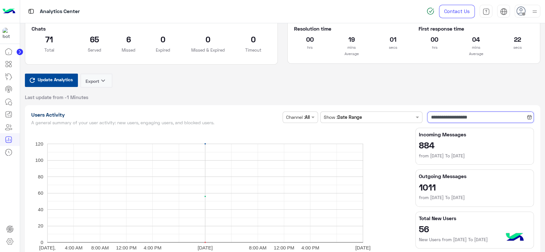
click at [468, 116] on input "**********" at bounding box center [480, 117] width 107 height 11
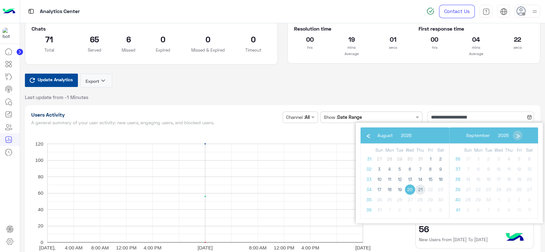
click at [419, 188] on span "21" at bounding box center [420, 190] width 10 height 10
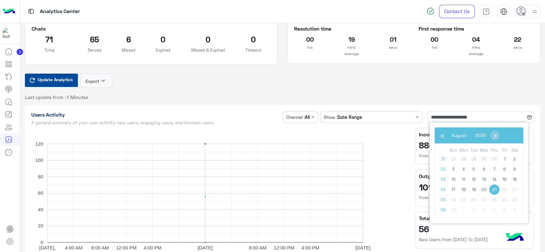
click at [495, 192] on span "21" at bounding box center [494, 190] width 10 height 10
type input "**********"
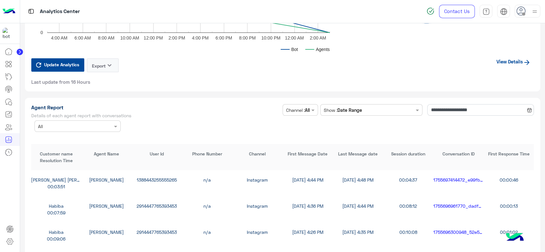
scroll to position [1667, 0]
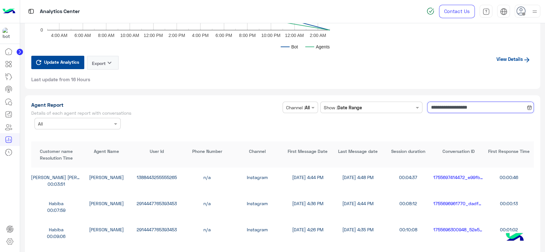
click at [452, 107] on input "**********" at bounding box center [480, 107] width 107 height 11
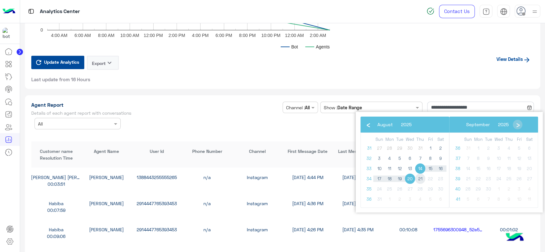
click at [418, 177] on span "21" at bounding box center [420, 179] width 10 height 10
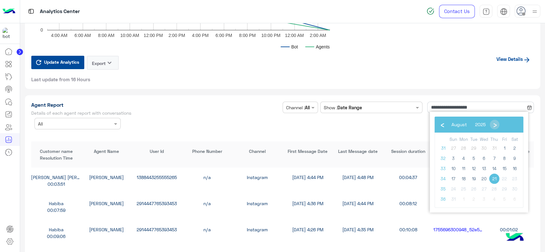
click at [493, 178] on span "21" at bounding box center [494, 179] width 10 height 10
type input "**********"
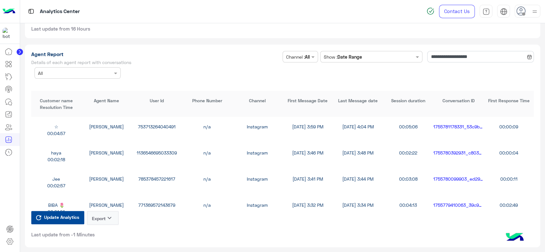
scroll to position [1718, 0]
click at [107, 218] on icon "keyboard_arrow_down" at bounding box center [110, 218] width 8 height 8
click at [101, 233] on button "CSV" at bounding box center [103, 233] width 32 height 12
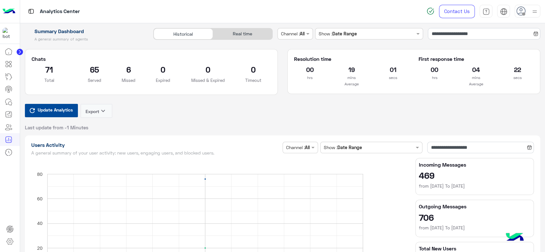
scroll to position [1718, 0]
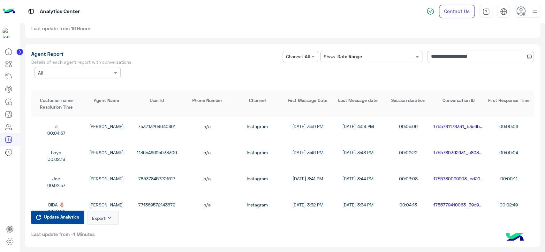
drag, startPoint x: 153, startPoint y: 125, endPoint x: 196, endPoint y: 94, distance: 53.5
click at [196, 94] on div "Customer name Agent Name User Id Phone Number Channel First Message Date Last M…" at bounding box center [282, 152] width 503 height 122
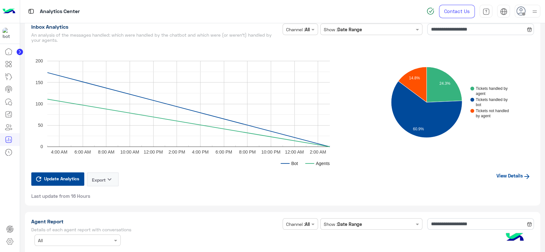
scroll to position [1550, 0]
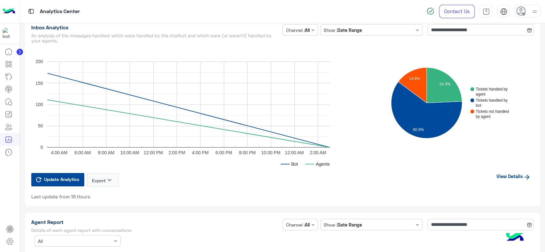
click at [508, 179] on link "View Details" at bounding box center [513, 176] width 41 height 12
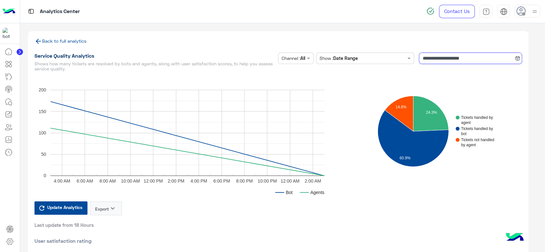
click at [440, 56] on input "**********" at bounding box center [470, 58] width 103 height 11
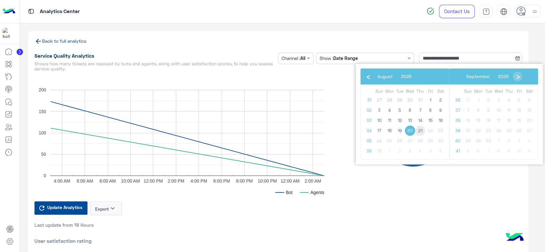
click at [420, 130] on span "21" at bounding box center [420, 131] width 10 height 10
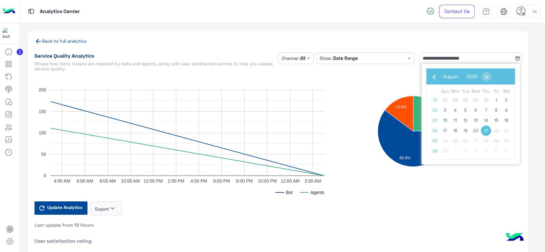
click at [488, 132] on span "21" at bounding box center [486, 131] width 10 height 10
type input "**********"
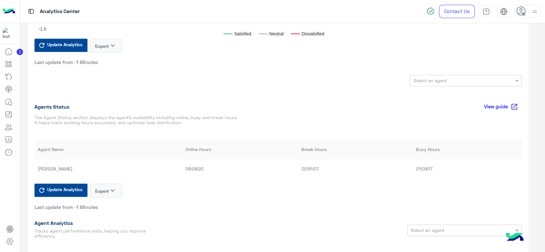
scroll to position [337, 0]
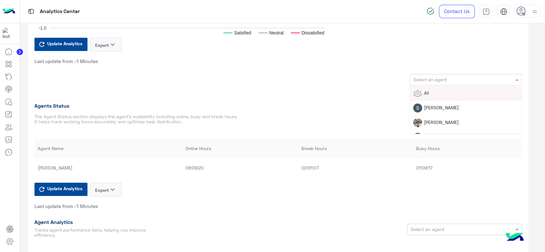
click at [428, 77] on input "text" at bounding box center [454, 80] width 83 height 7
click at [429, 92] on div "All" at bounding box center [466, 94] width 106 height 10
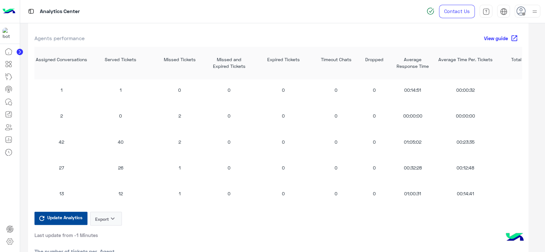
scroll to position [0, 0]
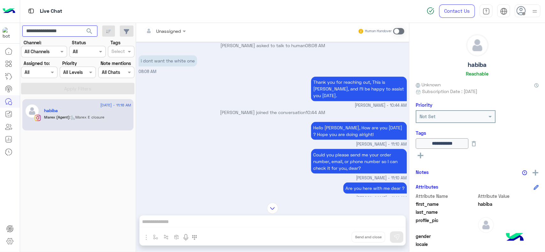
scroll to position [748, 0]
paste input "text"
click at [82, 26] on button "search" at bounding box center [90, 33] width 16 height 14
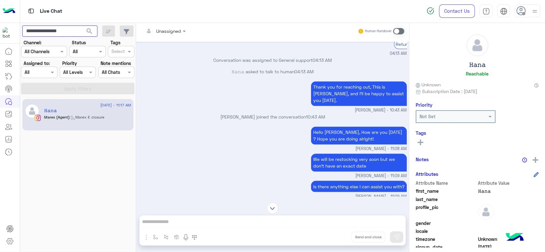
scroll to position [677, 0]
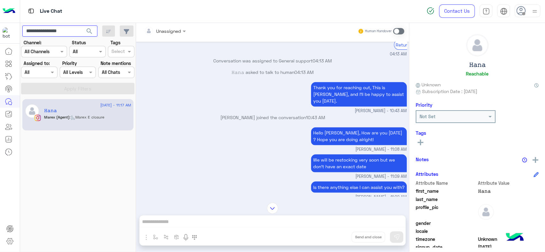
paste input "text"
click at [82, 26] on button "search" at bounding box center [90, 33] width 16 height 14
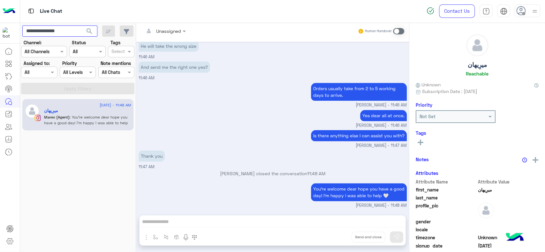
scroll to position [464, 0]
paste input "*"
click at [82, 26] on button "search" at bounding box center [90, 33] width 16 height 14
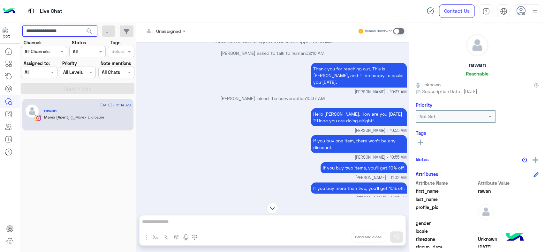
scroll to position [994, 0]
paste input "text"
click at [82, 26] on button "search" at bounding box center [90, 33] width 16 height 14
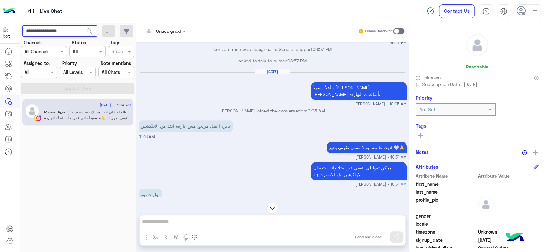
scroll to position [166, 0]
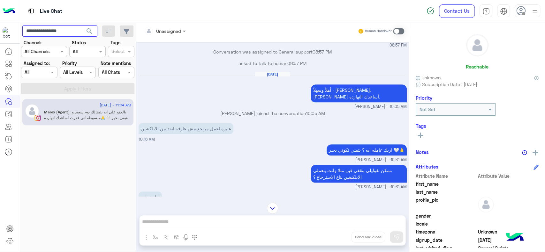
paste input "text"
type input "**********"
click at [82, 26] on button "search" at bounding box center [90, 33] width 16 height 14
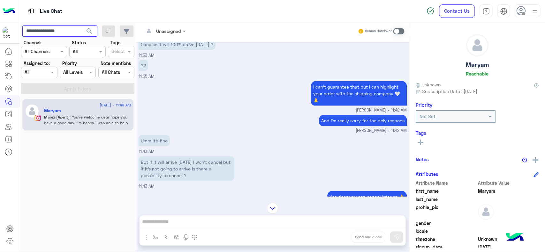
scroll to position [990, 0]
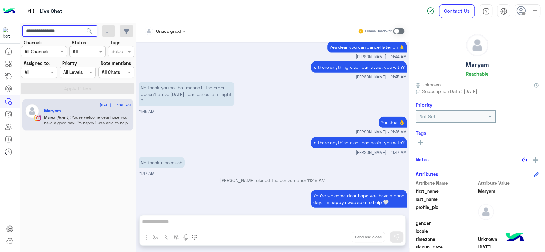
click at [52, 36] on input "**********" at bounding box center [59, 31] width 75 height 11
click at [91, 32] on span "search" at bounding box center [90, 31] width 8 height 8
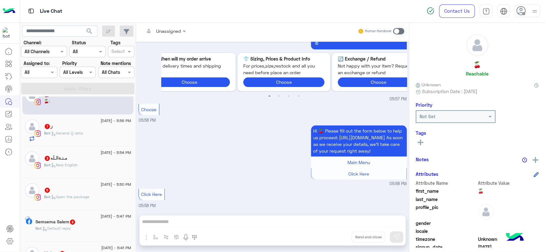
scroll to position [17, 0]
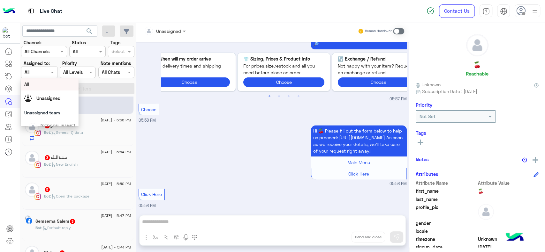
click at [42, 76] on div "Assigned on All" at bounding box center [39, 72] width 36 height 11
click at [47, 93] on div "General support" at bounding box center [49, 91] width 57 height 12
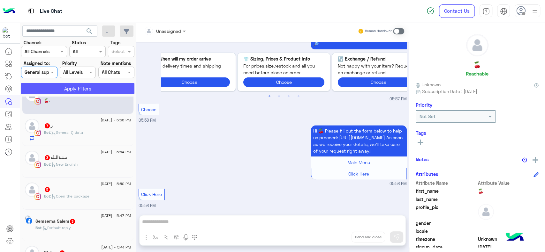
click at [70, 89] on button "Apply Filters" at bounding box center [77, 88] width 113 height 11
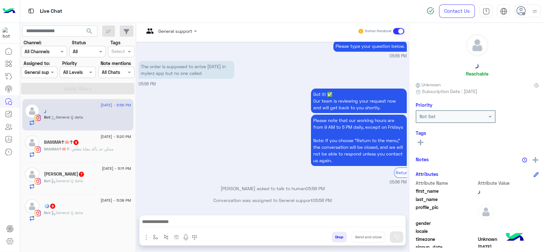
scroll to position [556, 0]
click at [78, 157] on div "21 August - 5:20 PM BASSMA☥🪷☥ 4 BASSMA☥🪷☥ : ممكن حد يأكد معايا معلش" at bounding box center [77, 147] width 111 height 32
click at [85, 147] on span ": ممكن حد يأكد معايا معلش" at bounding box center [91, 149] width 44 height 5
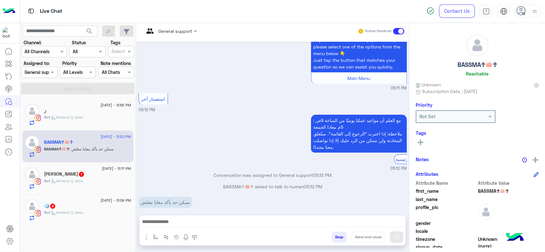
scroll to position [527, 0]
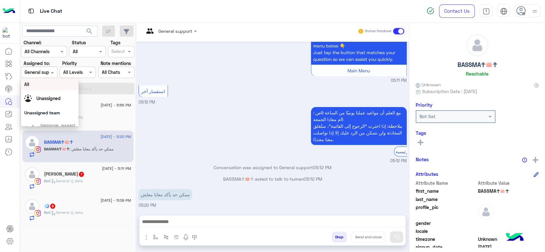
click at [46, 77] on div "Assigned on General support" at bounding box center [39, 72] width 36 height 11
click at [48, 91] on div "Last mile" at bounding box center [49, 90] width 57 height 12
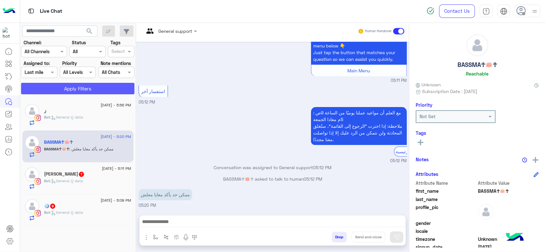
click at [59, 88] on button "Apply Filters" at bounding box center [77, 88] width 113 height 11
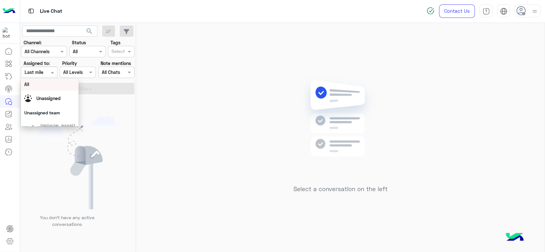
click at [44, 71] on div at bounding box center [38, 72] width 35 height 7
click at [51, 91] on span "[PERSON_NAME]" at bounding box center [57, 89] width 35 height 5
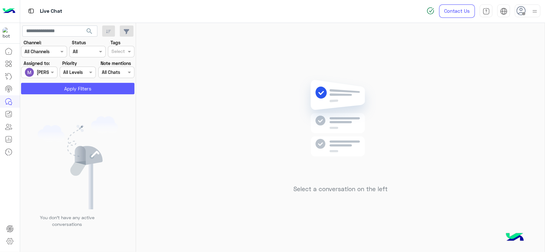
click at [56, 90] on button "Apply Filters" at bounding box center [77, 88] width 113 height 11
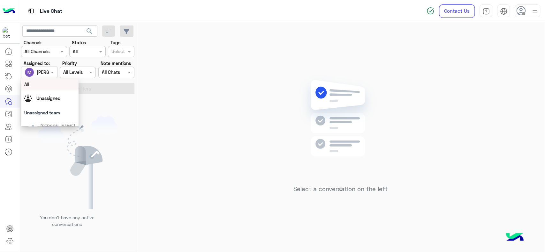
click at [47, 70] on div at bounding box center [38, 72] width 35 height 7
click at [49, 102] on div "First Mile" at bounding box center [49, 105] width 57 height 12
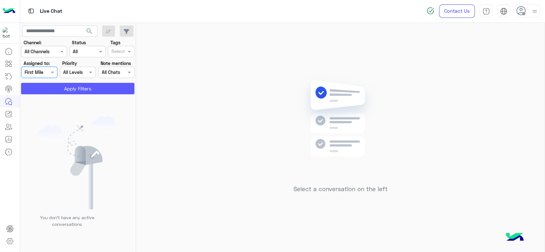
click at [67, 90] on button "Apply Filters" at bounding box center [77, 88] width 113 height 11
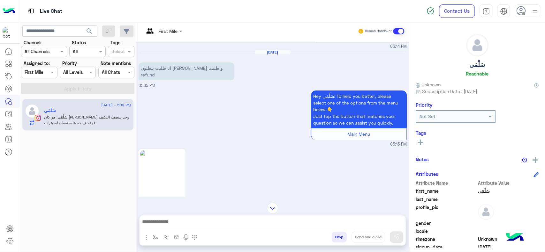
scroll to position [94, 0]
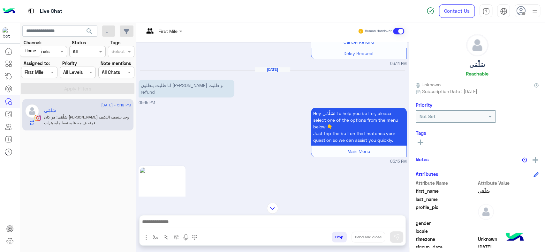
click at [7, 53] on icon at bounding box center [9, 52] width 8 height 8
